Goal: Task Accomplishment & Management: Complete application form

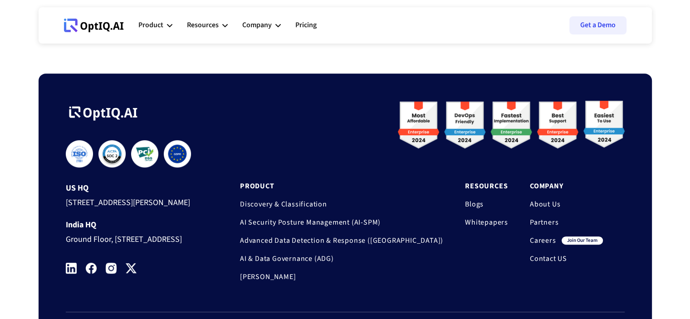
scroll to position [517, 0]
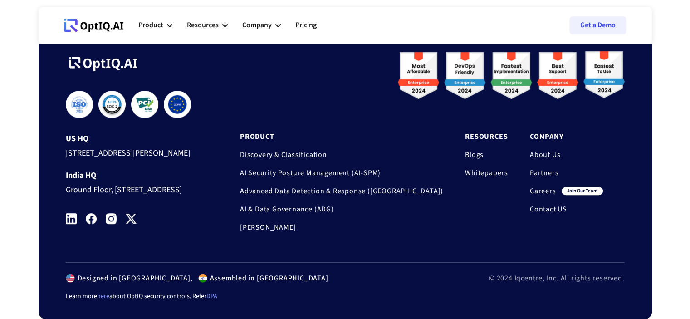
click at [536, 186] on link "Careers" at bounding box center [543, 190] width 26 height 9
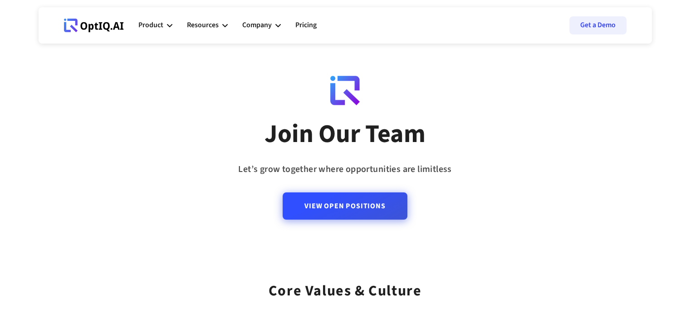
click at [330, 201] on link "View Open Positions" at bounding box center [344, 205] width 124 height 27
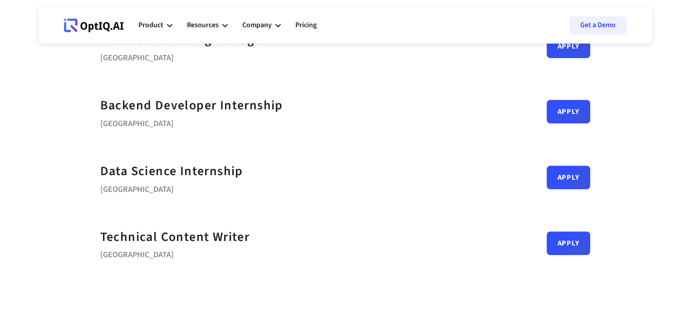
scroll to position [437, 0]
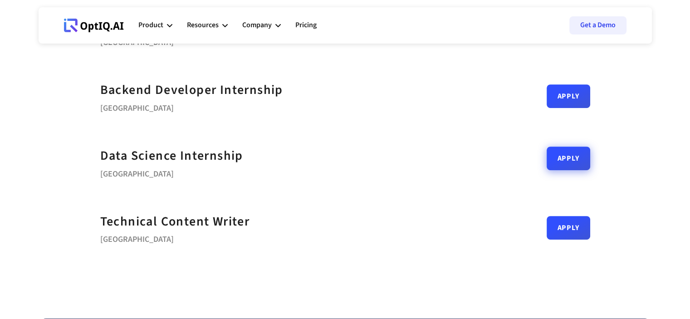
click at [554, 161] on link "Apply" at bounding box center [568, 158] width 44 height 24
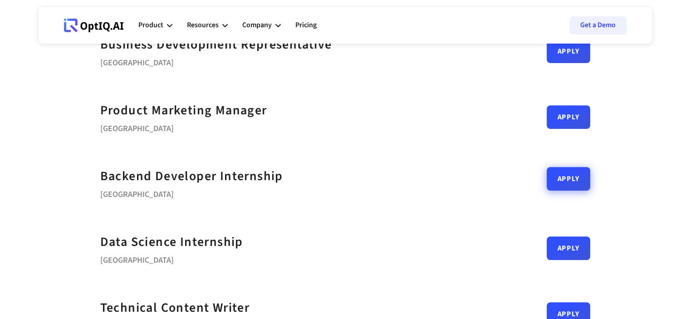
click at [589, 179] on link "Apply" at bounding box center [568, 179] width 44 height 24
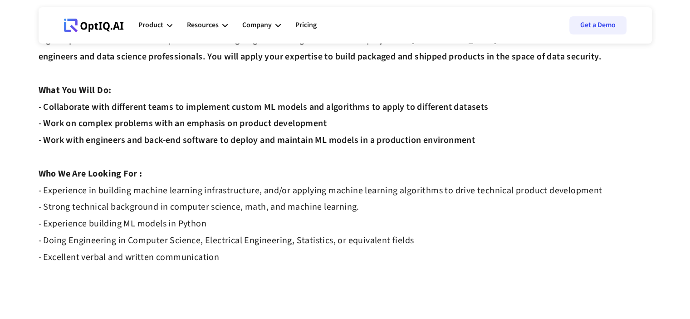
scroll to position [188, 0]
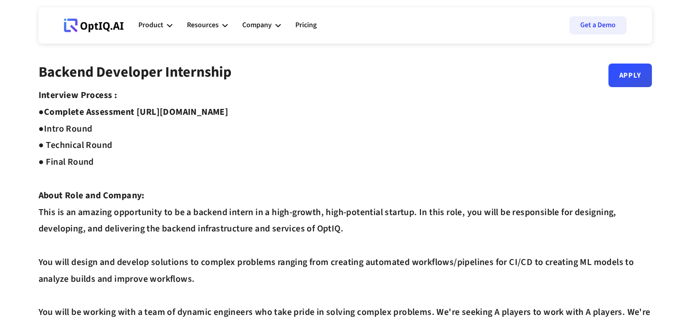
click at [229, 113] on strong "Complete Assessment [URL][DOMAIN_NAME] ●" at bounding box center [134, 120] width 190 height 29
drag, startPoint x: 313, startPoint y: 111, endPoint x: 137, endPoint y: 116, distance: 176.0
copy strong "[URL][DOMAIN_NAME]"
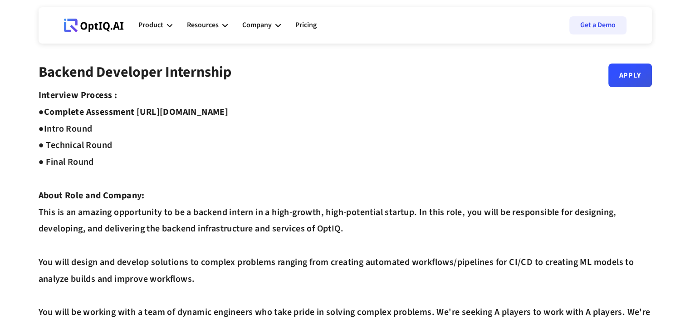
click at [607, 73] on div "Backend Developer Internship Apply" at bounding box center [345, 75] width 613 height 24
click at [625, 81] on link "Apply" at bounding box center [630, 72] width 44 height 24
